Goal: Information Seeking & Learning: Learn about a topic

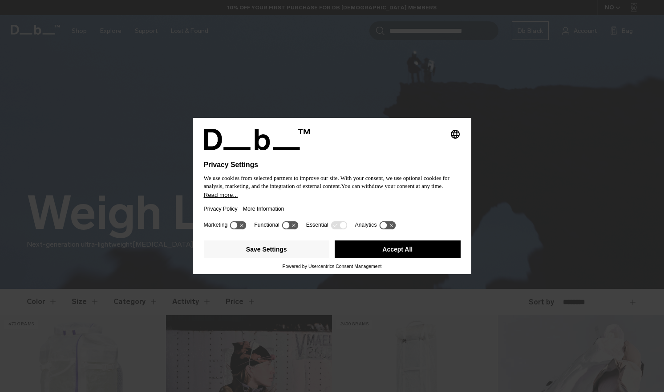
click at [411, 254] on button "Accept All" at bounding box center [398, 250] width 126 height 18
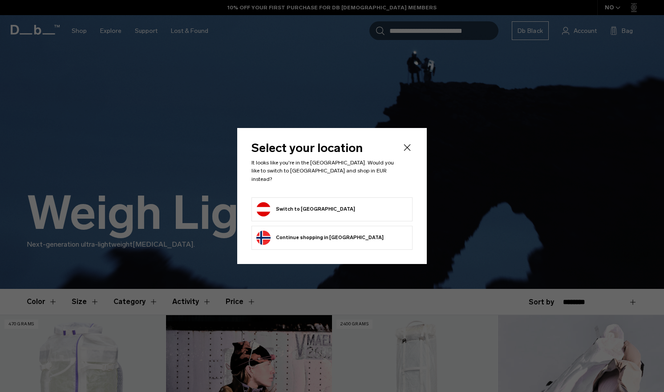
click at [406, 153] on icon "Close" at bounding box center [407, 147] width 11 height 11
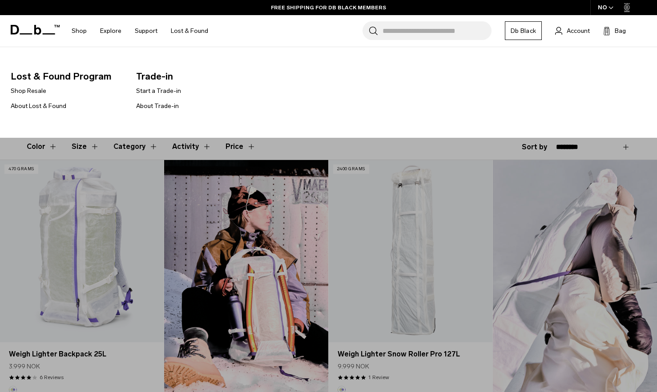
scroll to position [89, 0]
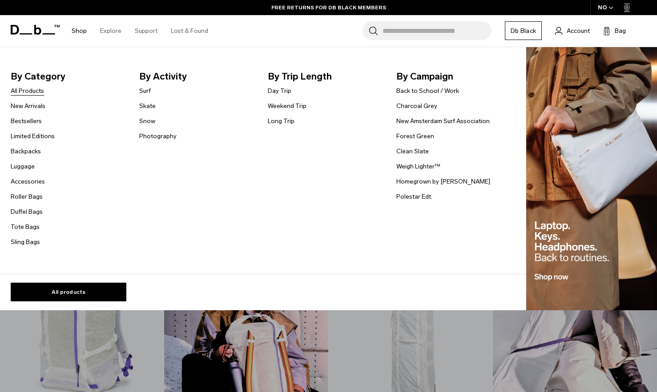
click at [35, 92] on link "All Products" at bounding box center [27, 90] width 33 height 9
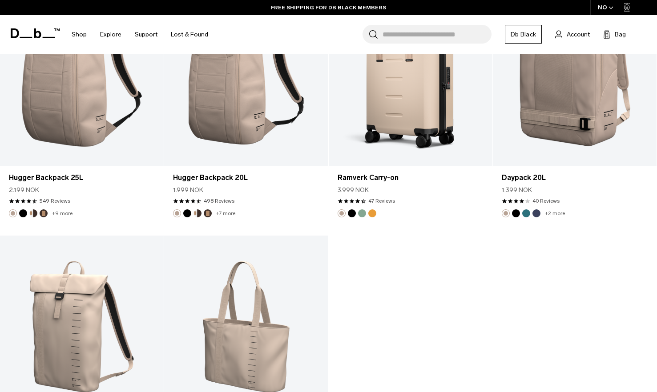
scroll to position [2714, 0]
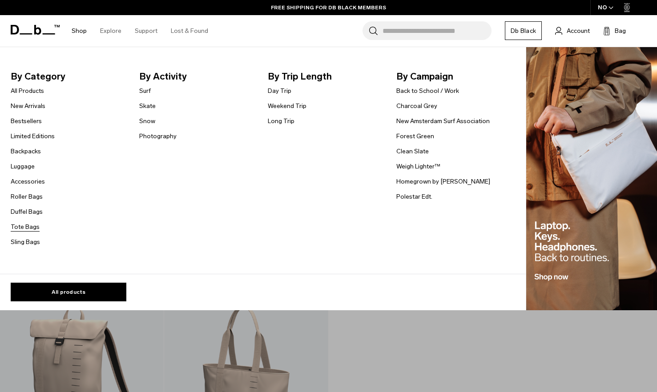
click at [32, 226] on link "Tote Bags" at bounding box center [25, 226] width 29 height 9
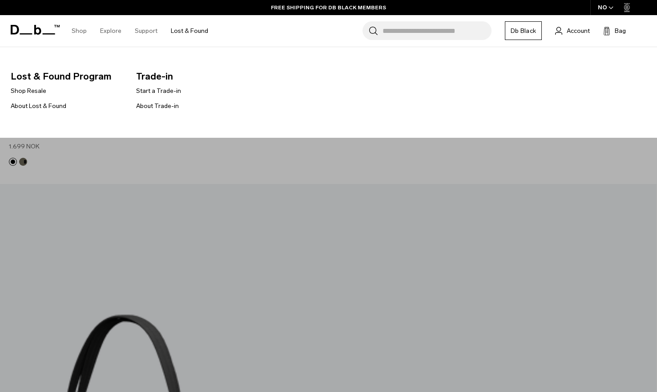
scroll to position [801, 0]
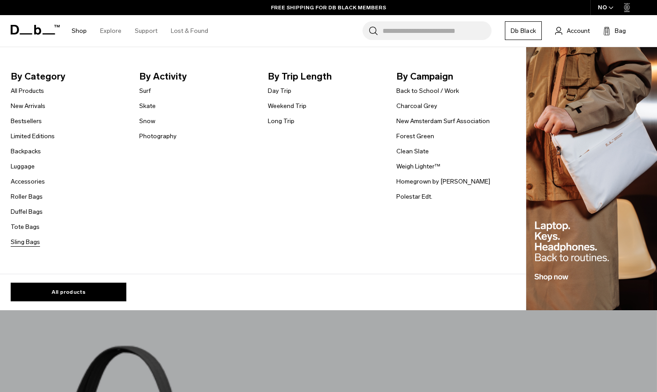
click at [17, 243] on link "Sling Bags" at bounding box center [25, 242] width 29 height 9
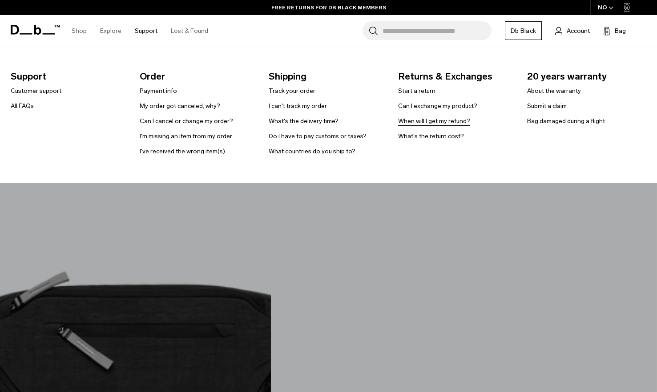
scroll to position [489, 0]
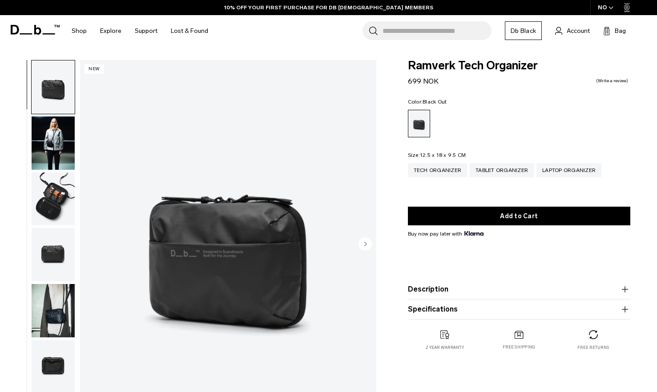
click at [54, 133] on img "button" at bounding box center [53, 143] width 43 height 53
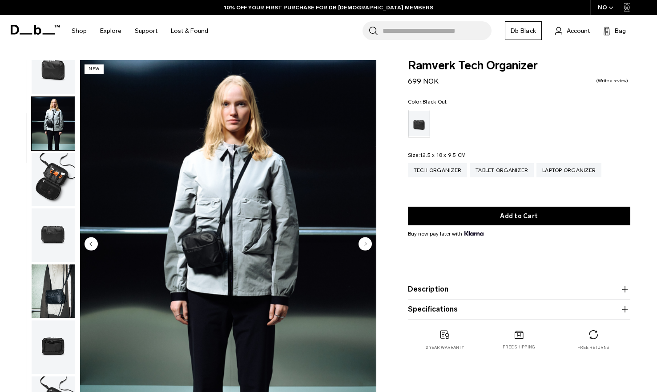
click at [56, 178] on img "button" at bounding box center [53, 179] width 43 height 53
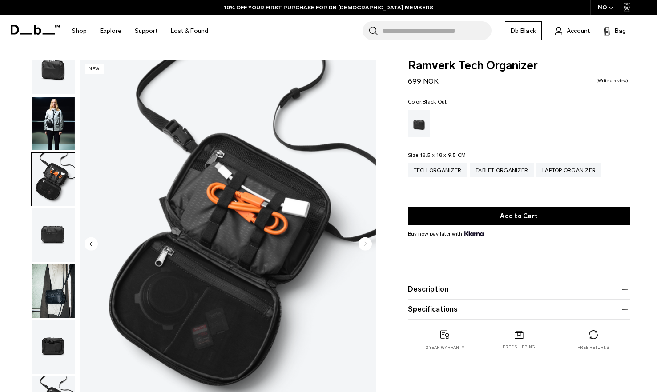
click at [62, 236] on img "button" at bounding box center [53, 235] width 43 height 53
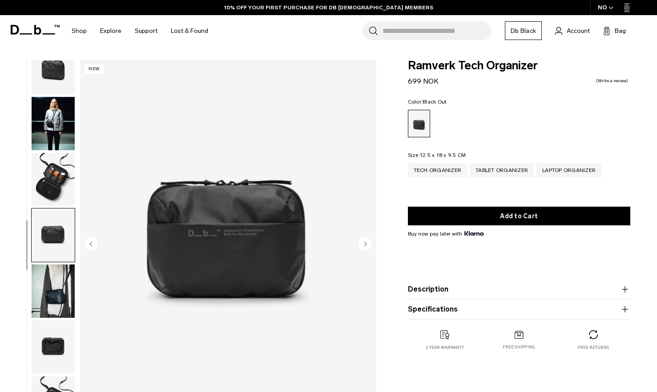
click at [45, 311] on img "button" at bounding box center [53, 291] width 43 height 53
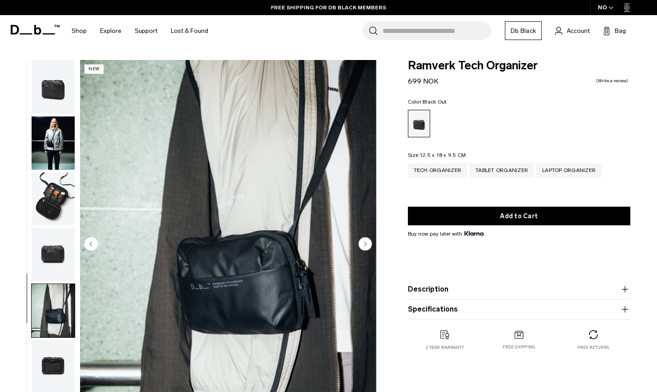
click at [58, 137] on img "button" at bounding box center [53, 143] width 43 height 53
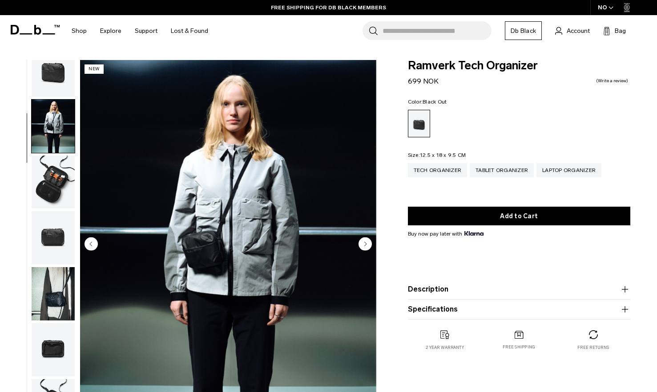
scroll to position [20, 0]
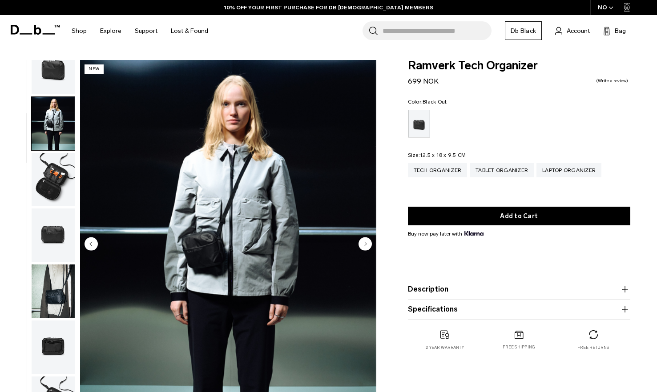
click at [61, 178] on img "button" at bounding box center [53, 179] width 43 height 53
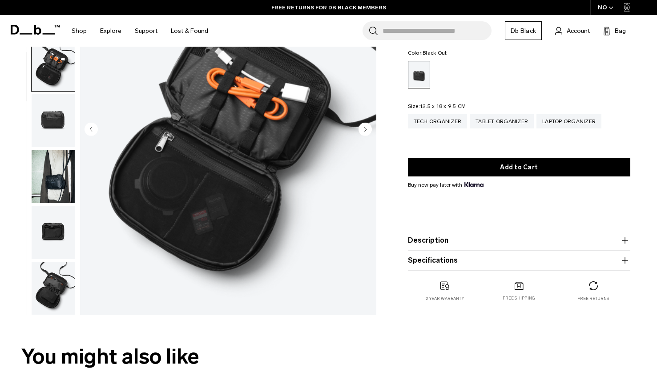
scroll to position [133, 0]
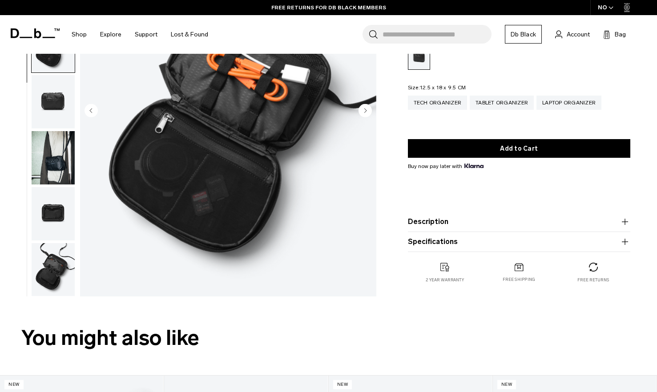
click at [50, 268] on img "button" at bounding box center [53, 269] width 43 height 53
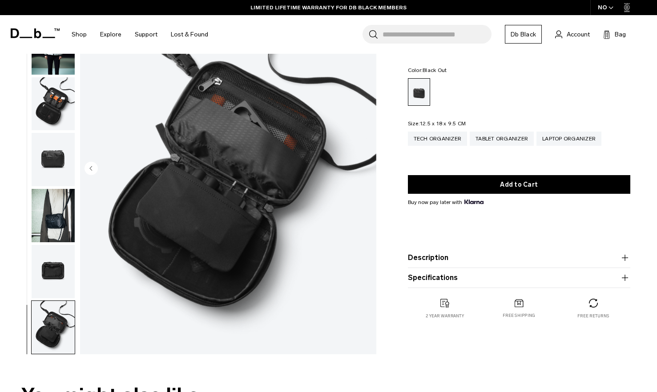
scroll to position [44, 0]
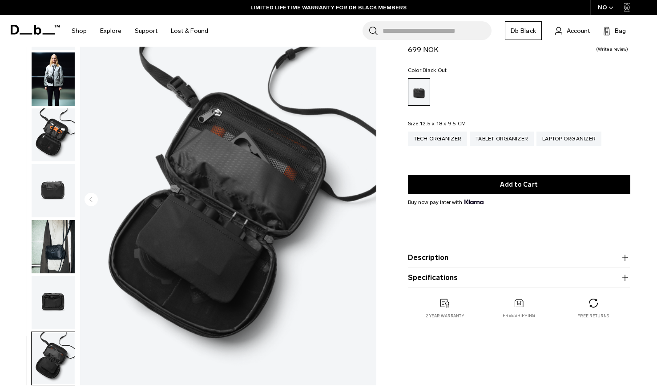
click at [56, 291] on img "button" at bounding box center [53, 302] width 43 height 53
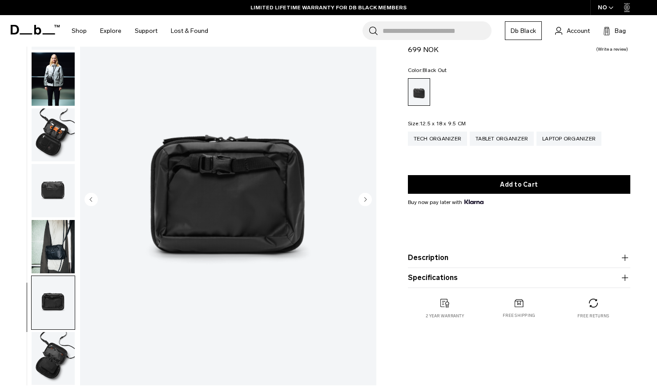
click at [42, 354] on img "button" at bounding box center [53, 358] width 43 height 53
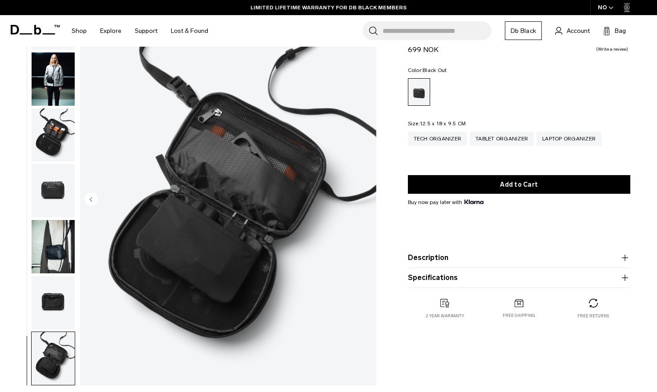
click at [42, 325] on img "button" at bounding box center [53, 302] width 43 height 53
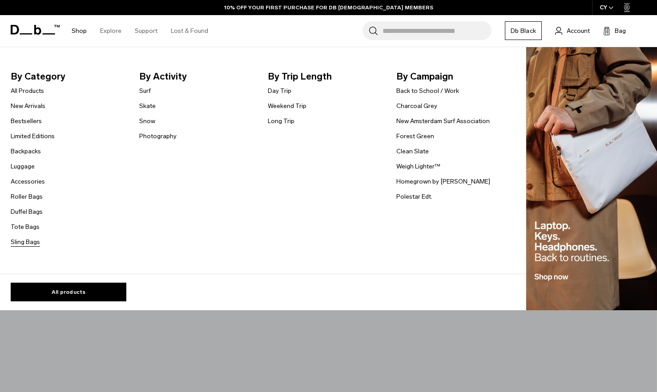
drag, startPoint x: 24, startPoint y: 236, endPoint x: 25, endPoint y: 241, distance: 5.1
click at [24, 236] on ul "All Products New Arrivals Bestsellers Limited Editions Backpacks Luggage" at bounding box center [33, 166] width 44 height 162
click at [25, 241] on link "Sling Bags" at bounding box center [25, 242] width 29 height 9
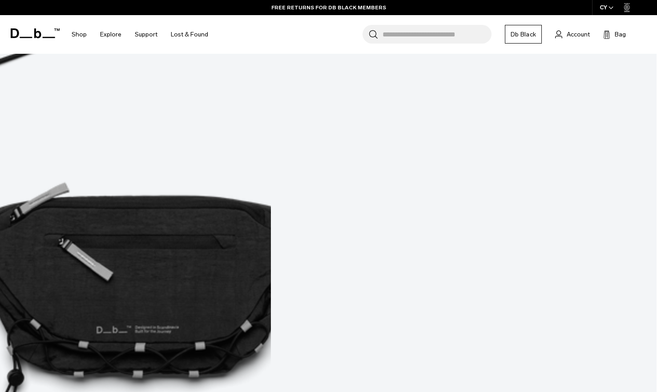
scroll to position [133, 0]
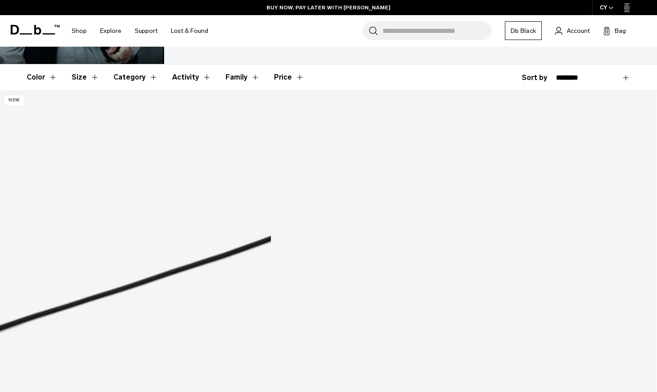
drag, startPoint x: 602, startPoint y: 201, endPoint x: 428, endPoint y: 180, distance: 175.7
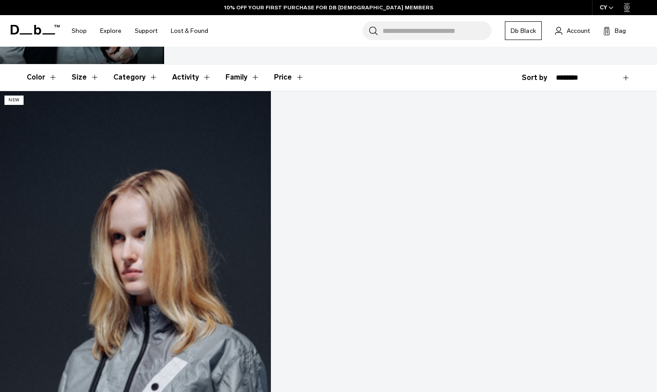
drag, startPoint x: 428, startPoint y: 180, endPoint x: 60, endPoint y: 195, distance: 368.3
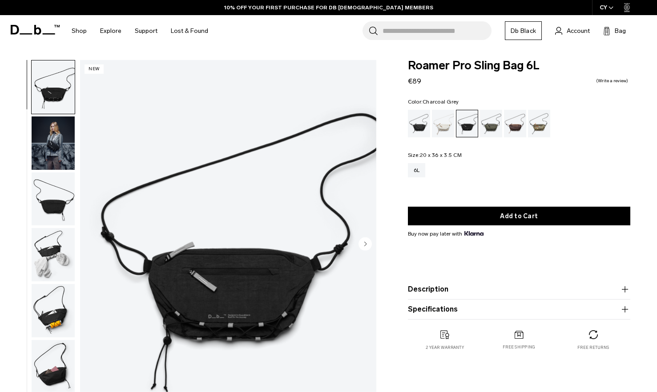
click at [57, 153] on img "button" at bounding box center [53, 143] width 43 height 53
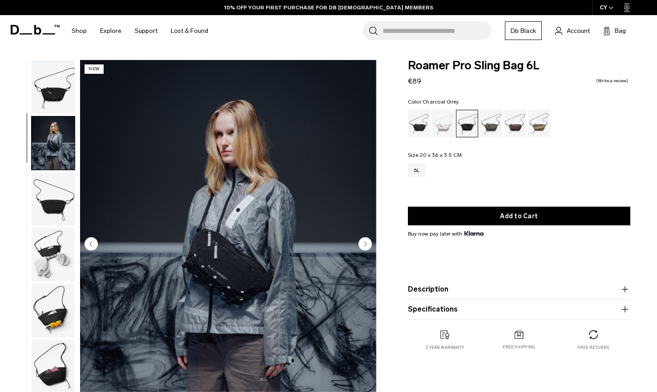
scroll to position [20, 0]
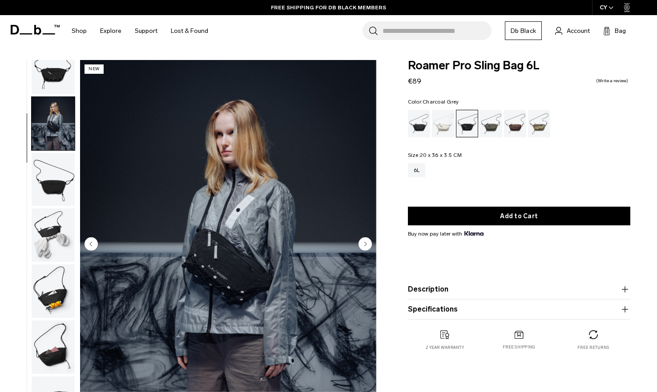
click at [53, 167] on img "button" at bounding box center [53, 179] width 43 height 53
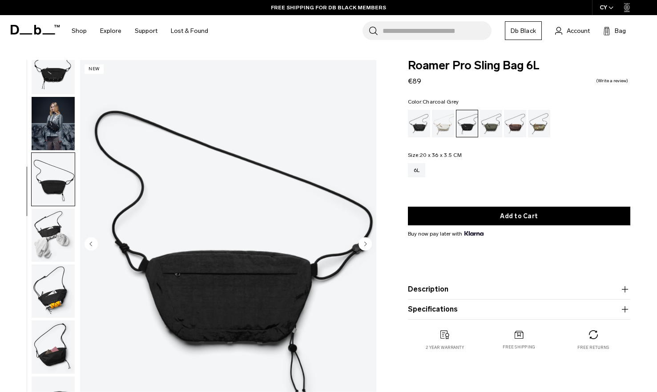
click at [47, 243] on img "button" at bounding box center [53, 235] width 43 height 53
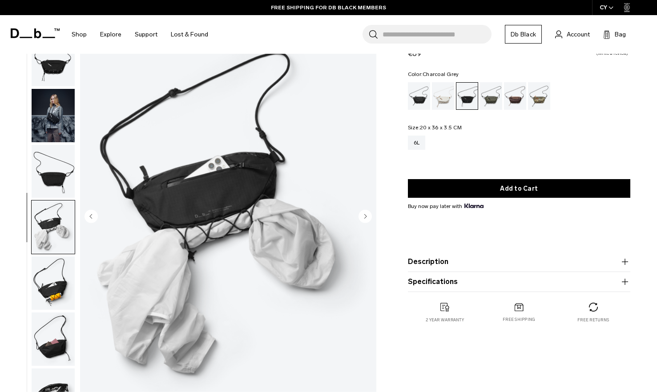
scroll to position [0, 0]
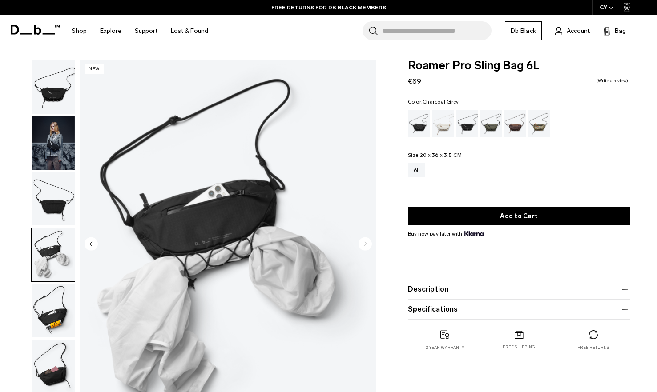
click at [53, 319] on img "button" at bounding box center [53, 310] width 43 height 53
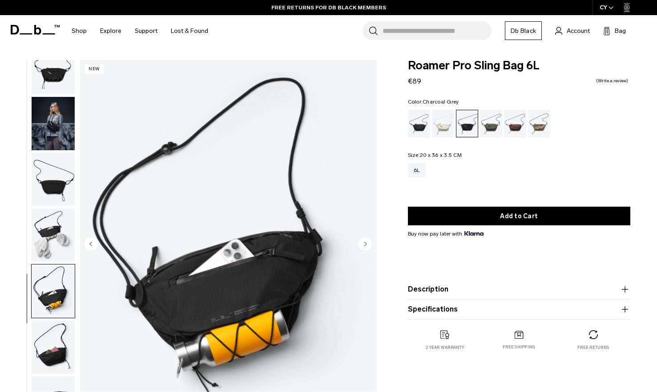
scroll to position [89, 0]
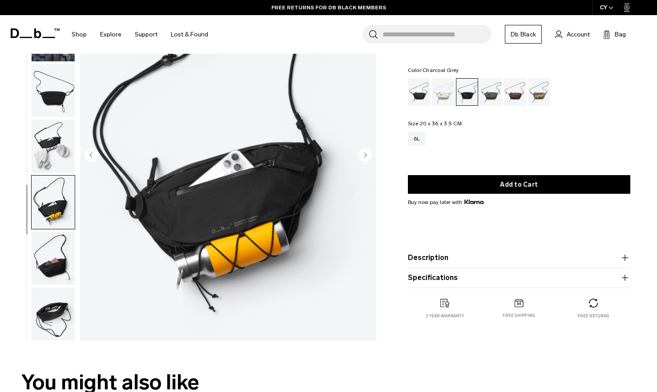
click at [61, 264] on img "button" at bounding box center [53, 258] width 43 height 53
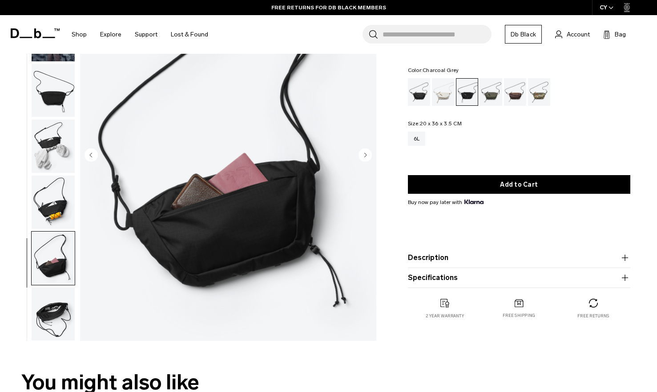
click at [58, 314] on img "button" at bounding box center [53, 314] width 43 height 53
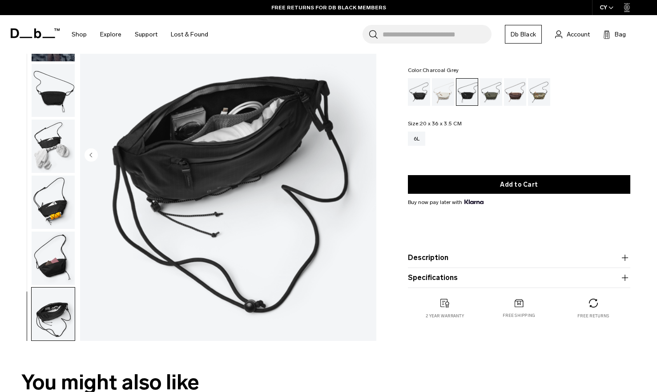
scroll to position [0, 0]
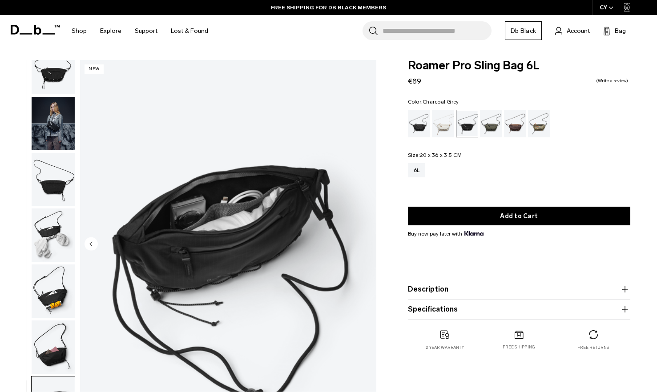
click at [65, 113] on img "button" at bounding box center [53, 123] width 43 height 53
